Goal: Task Accomplishment & Management: Manage account settings

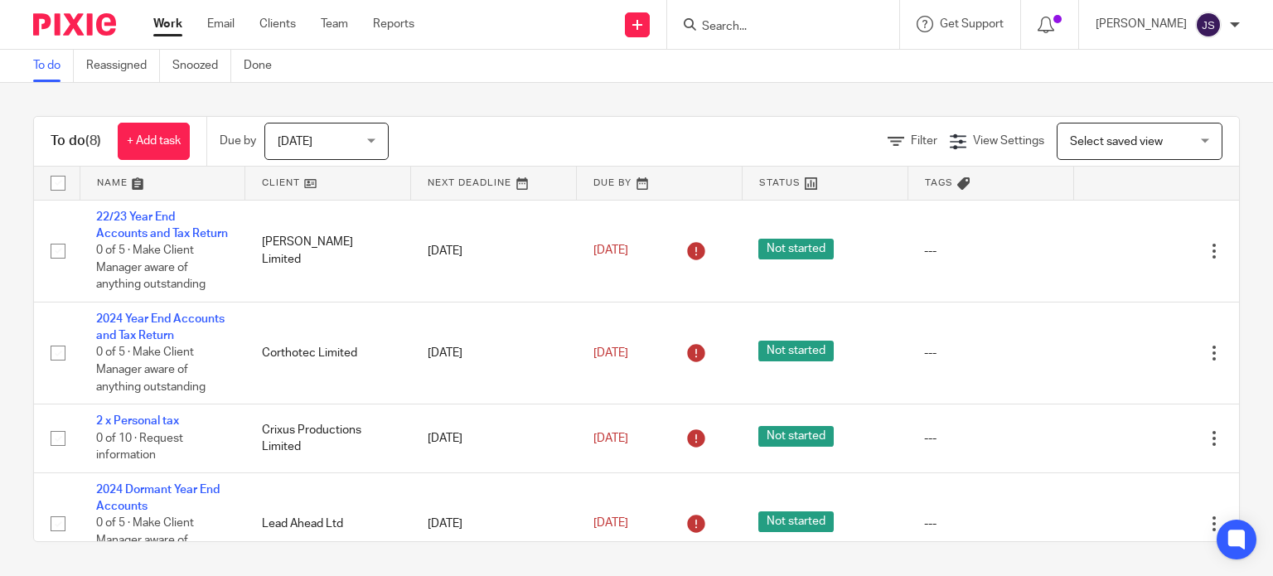
click at [766, 38] on div at bounding box center [783, 24] width 232 height 49
click at [756, 36] on div at bounding box center [783, 24] width 232 height 49
click at [732, 23] on input "Search" at bounding box center [774, 27] width 149 height 15
type input "r"
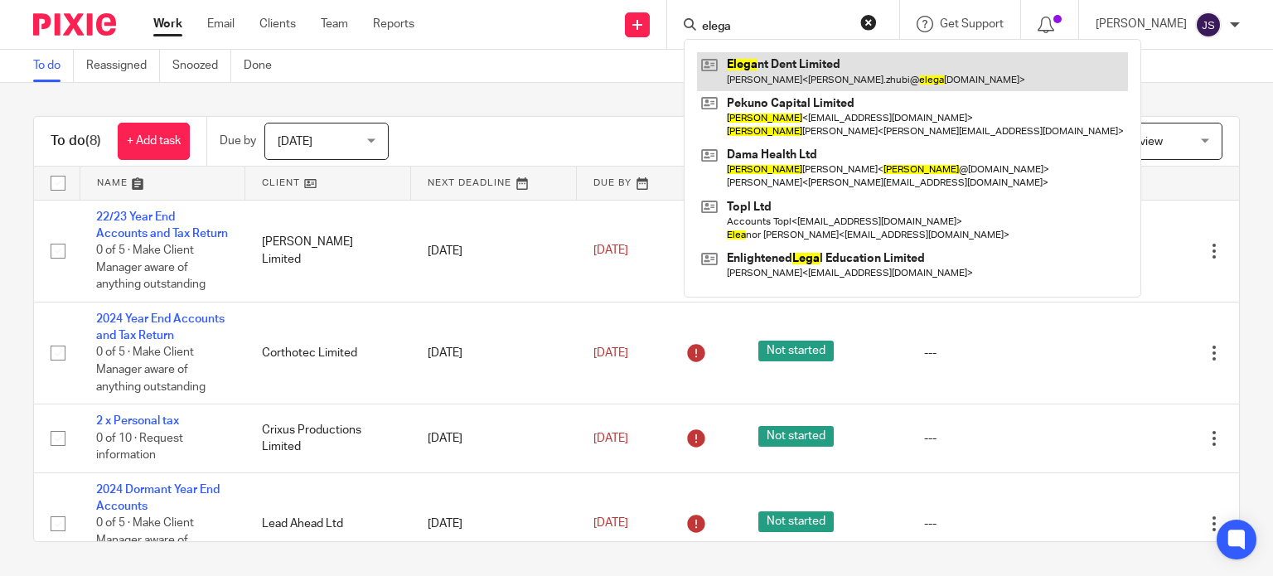
type input "elega"
click at [840, 64] on link at bounding box center [912, 71] width 431 height 38
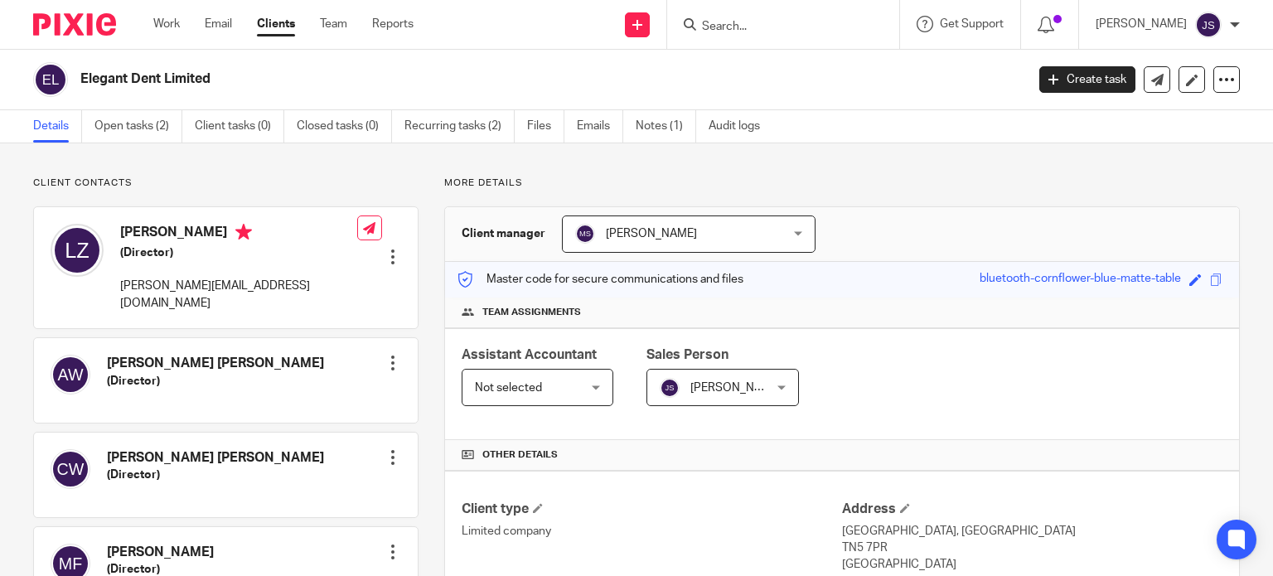
click at [766, 25] on input "Search" at bounding box center [774, 27] width 149 height 15
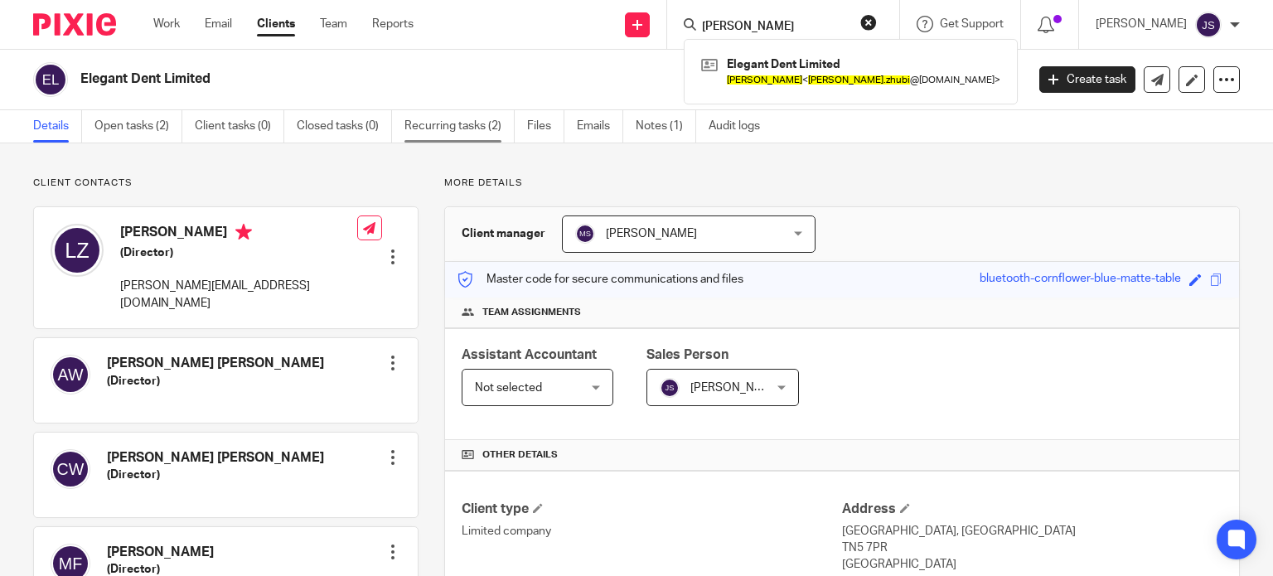
type input "leon zhubi"
click at [440, 138] on link "Recurring tasks (2)" at bounding box center [459, 126] width 110 height 32
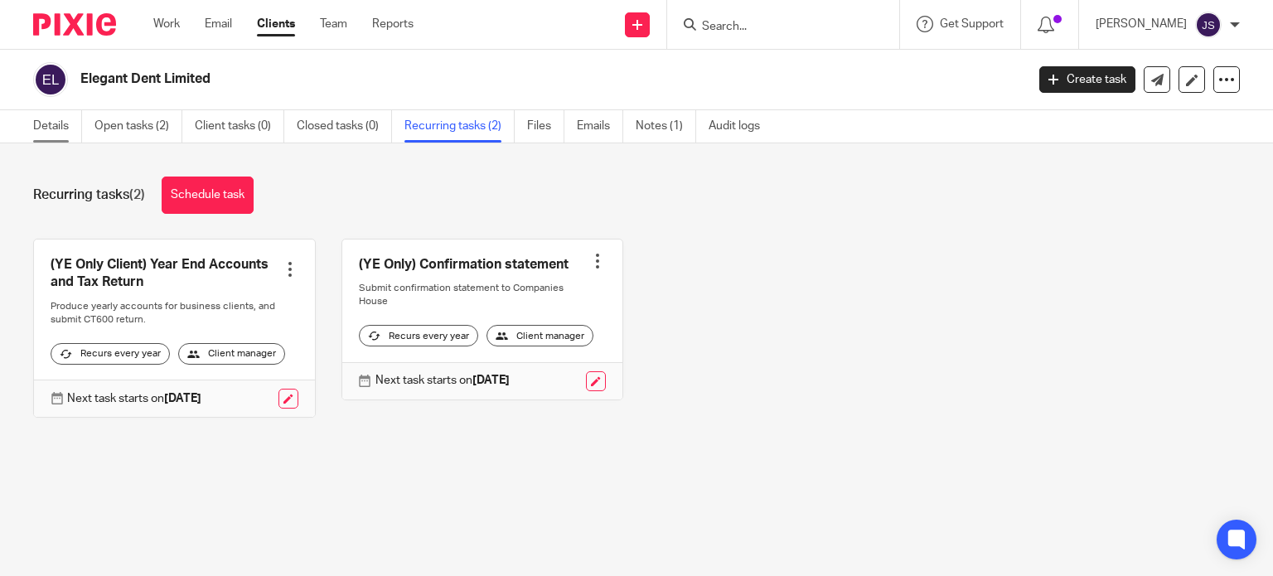
click at [77, 123] on link "Details" at bounding box center [57, 126] width 49 height 32
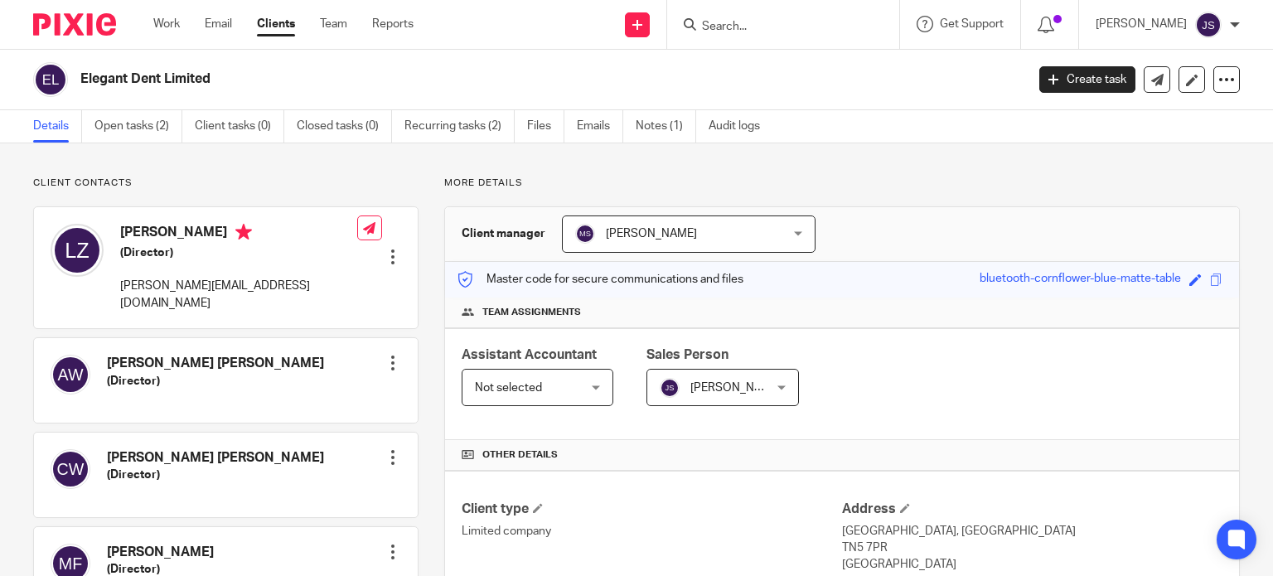
click at [385, 249] on div at bounding box center [392, 257] width 17 height 17
click at [360, 272] on link "Edit contact" at bounding box center [314, 269] width 158 height 24
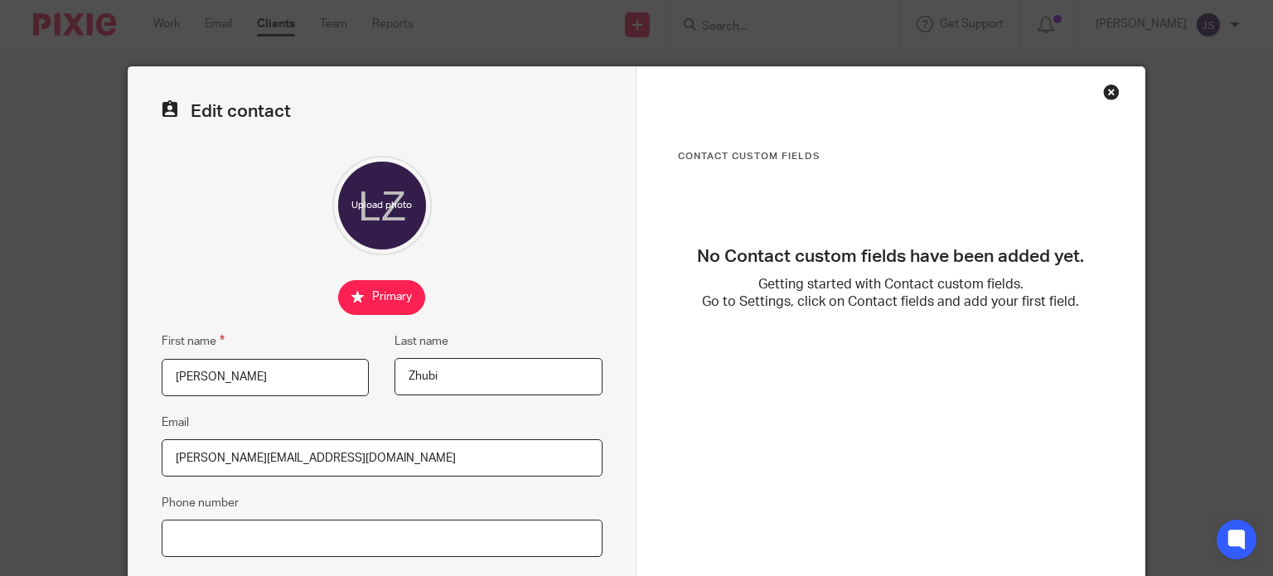
click at [256, 524] on input "Phone number" at bounding box center [382, 538] width 441 height 37
paste input "07511458907"
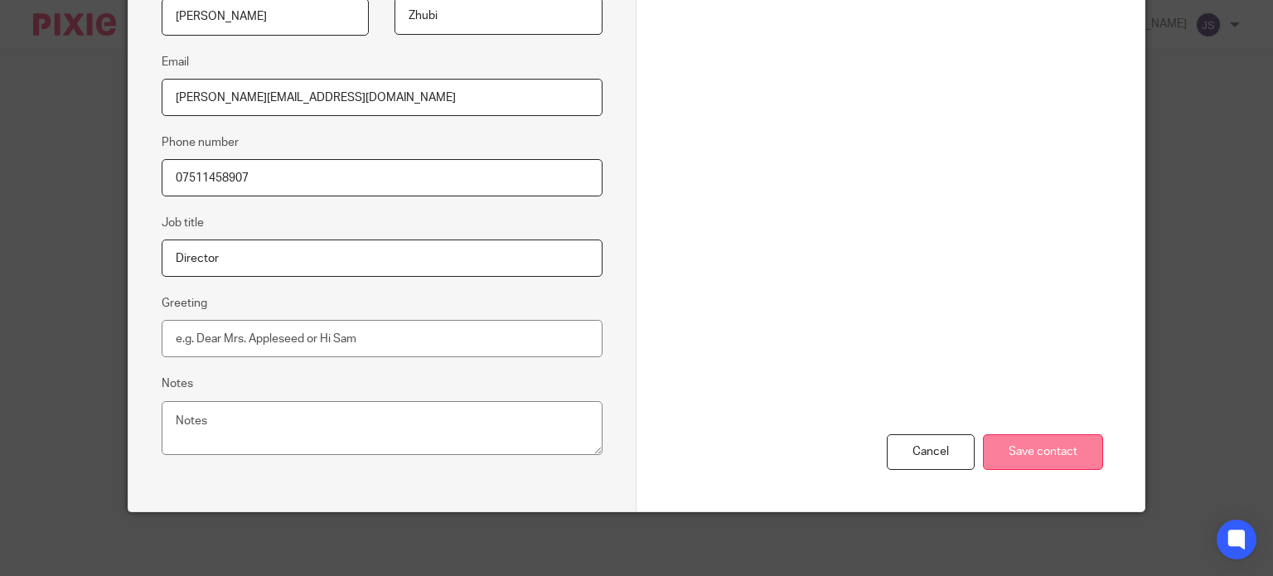
type input "07511458907"
click at [1035, 450] on input "Save contact" at bounding box center [1043, 452] width 120 height 36
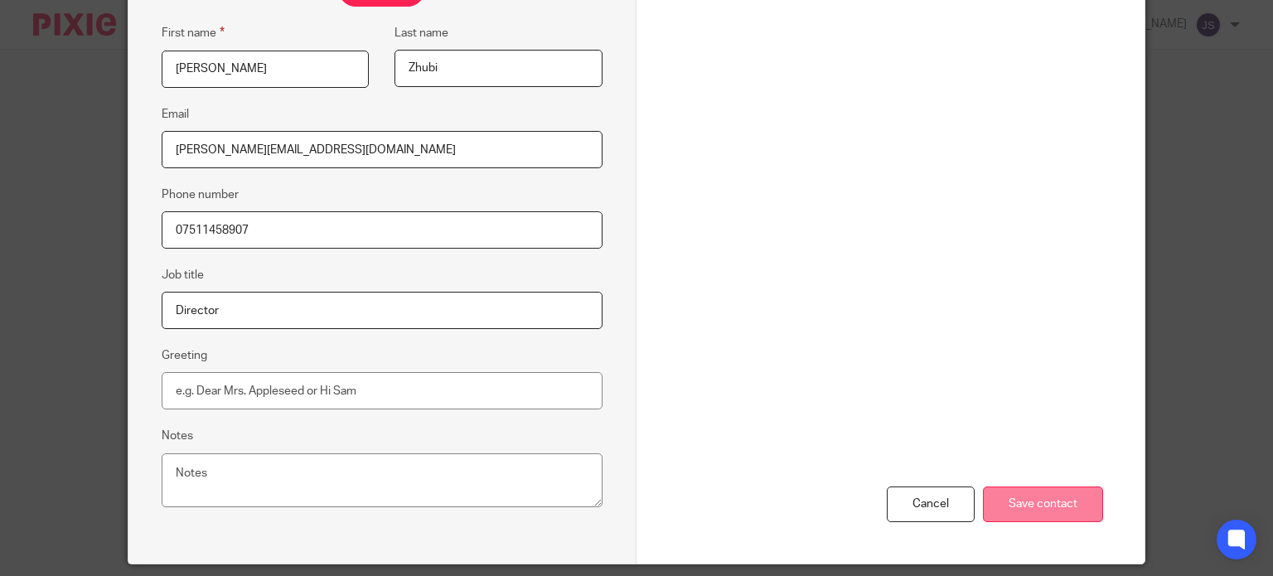
scroll to position [307, 0]
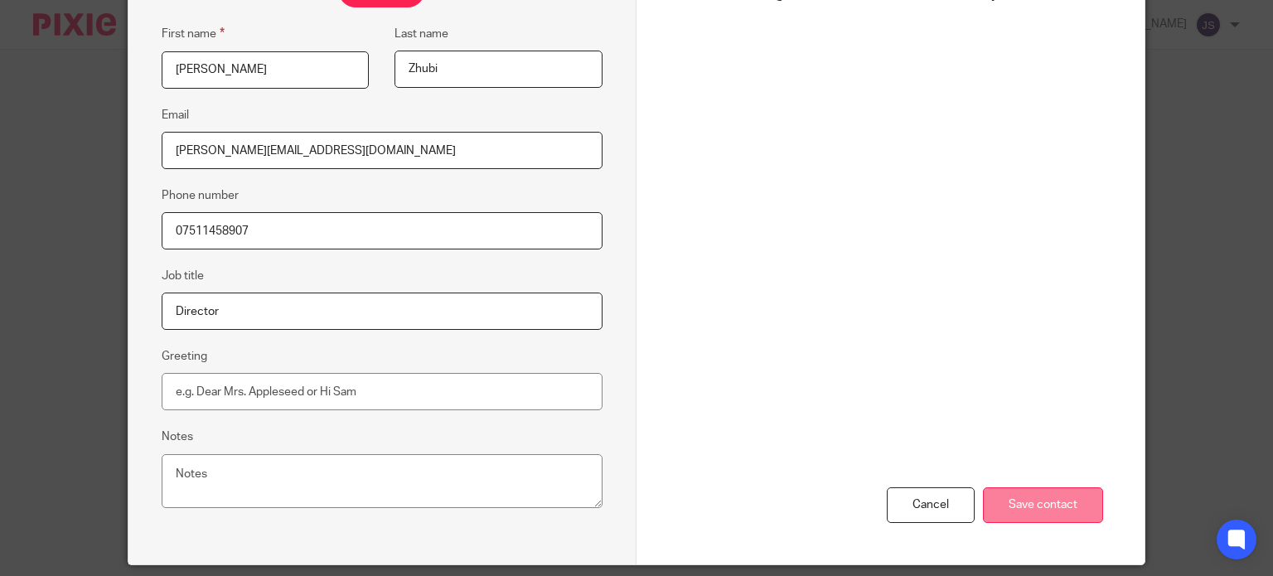
click at [1064, 504] on input "Save contact" at bounding box center [1043, 505] width 120 height 36
